Goal: Find specific page/section: Find specific page/section

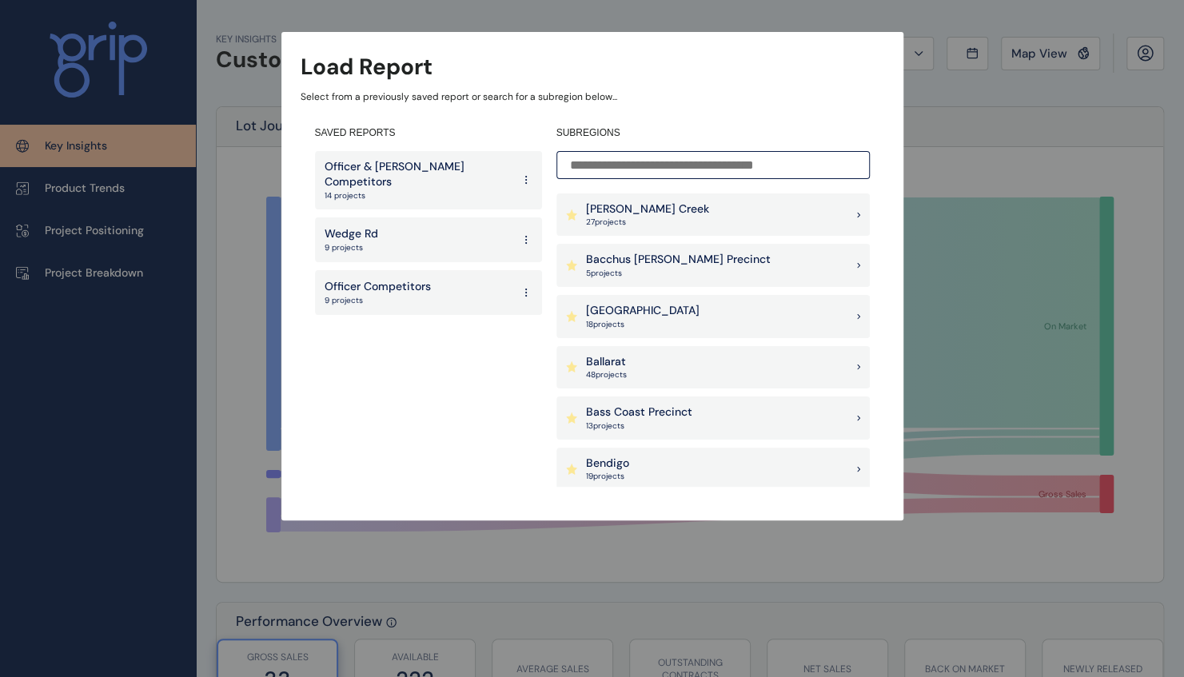
click at [453, 229] on div "Wedge Rd 9 projects" at bounding box center [428, 240] width 227 height 45
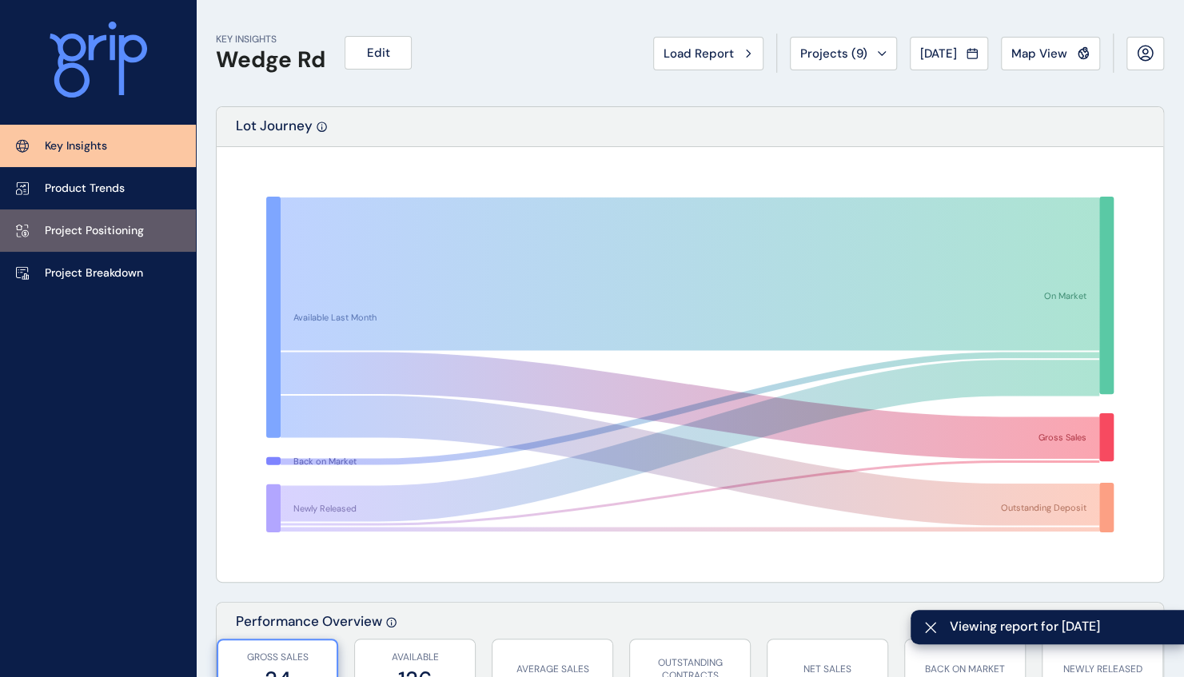
click at [111, 232] on p "Project Positioning" at bounding box center [94, 231] width 99 height 16
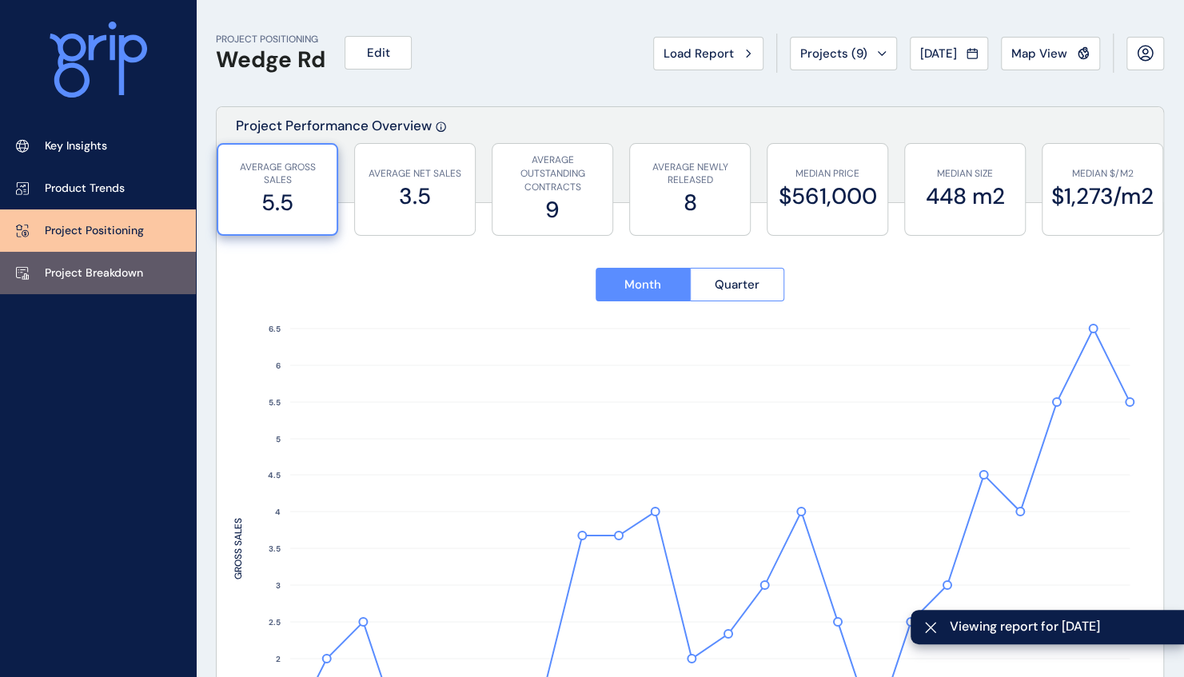
type input "*****"
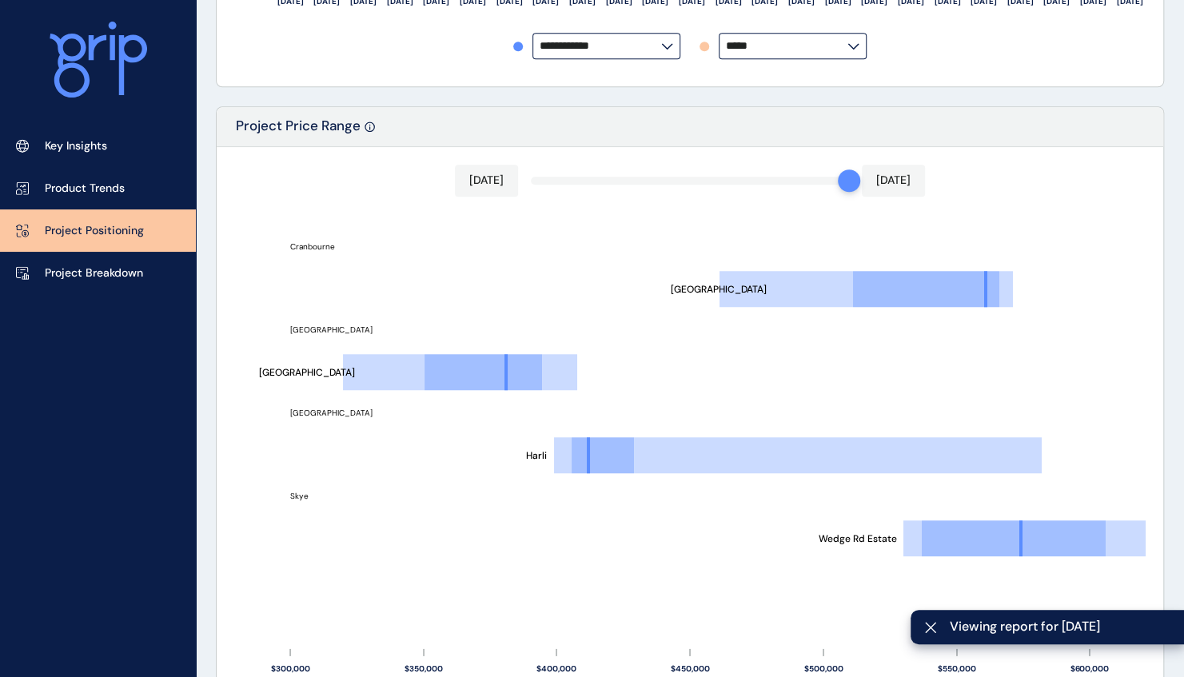
scroll to position [792, 0]
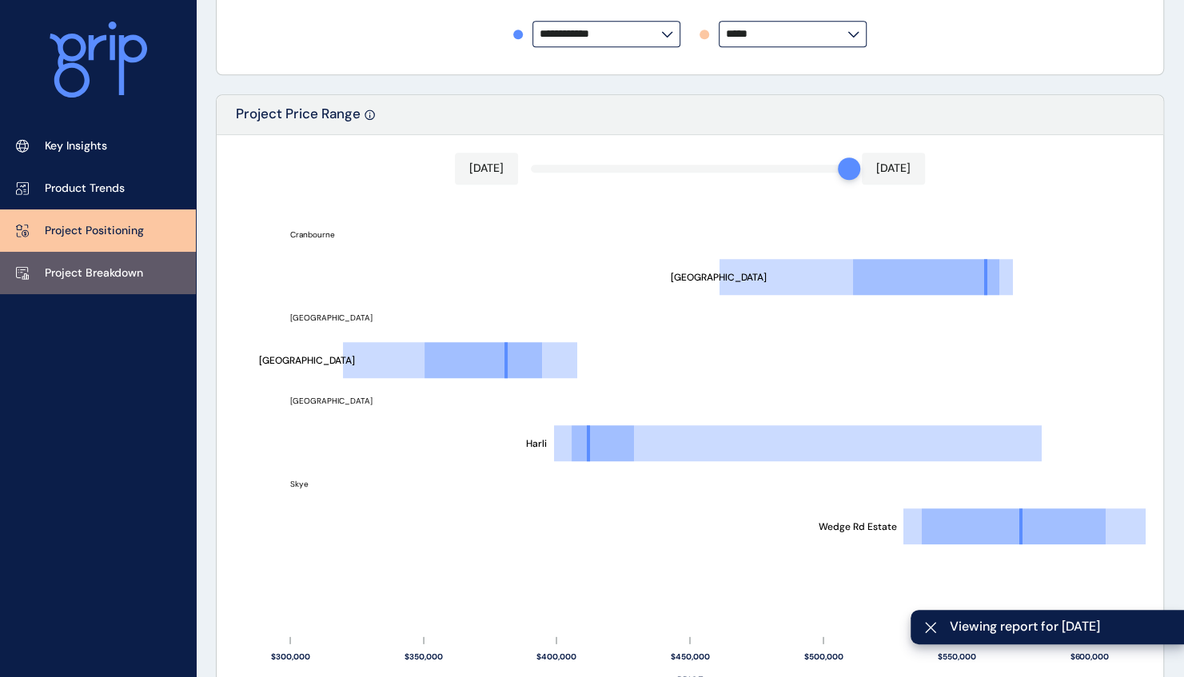
click at [91, 261] on link "Project Breakdown" at bounding box center [98, 273] width 196 height 42
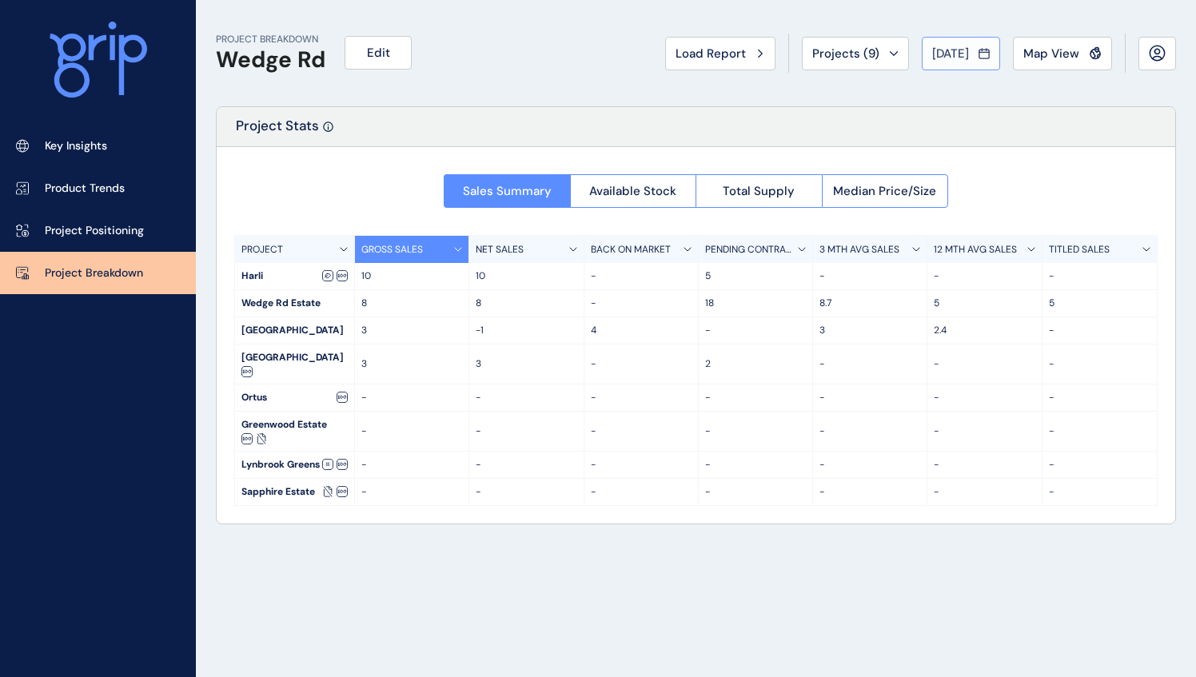
click at [974, 54] on div "[DATE]" at bounding box center [961, 54] width 58 height 16
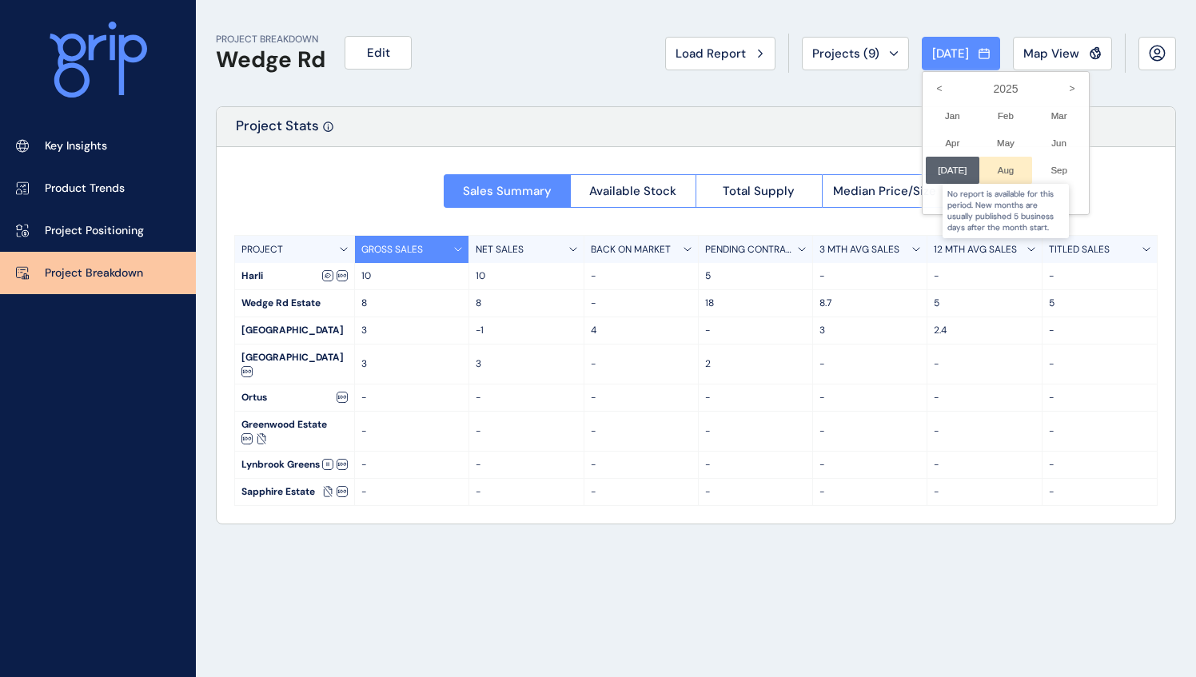
click at [1002, 169] on div at bounding box center [1007, 170] width 54 height 27
